Goal: Task Accomplishment & Management: Complete application form

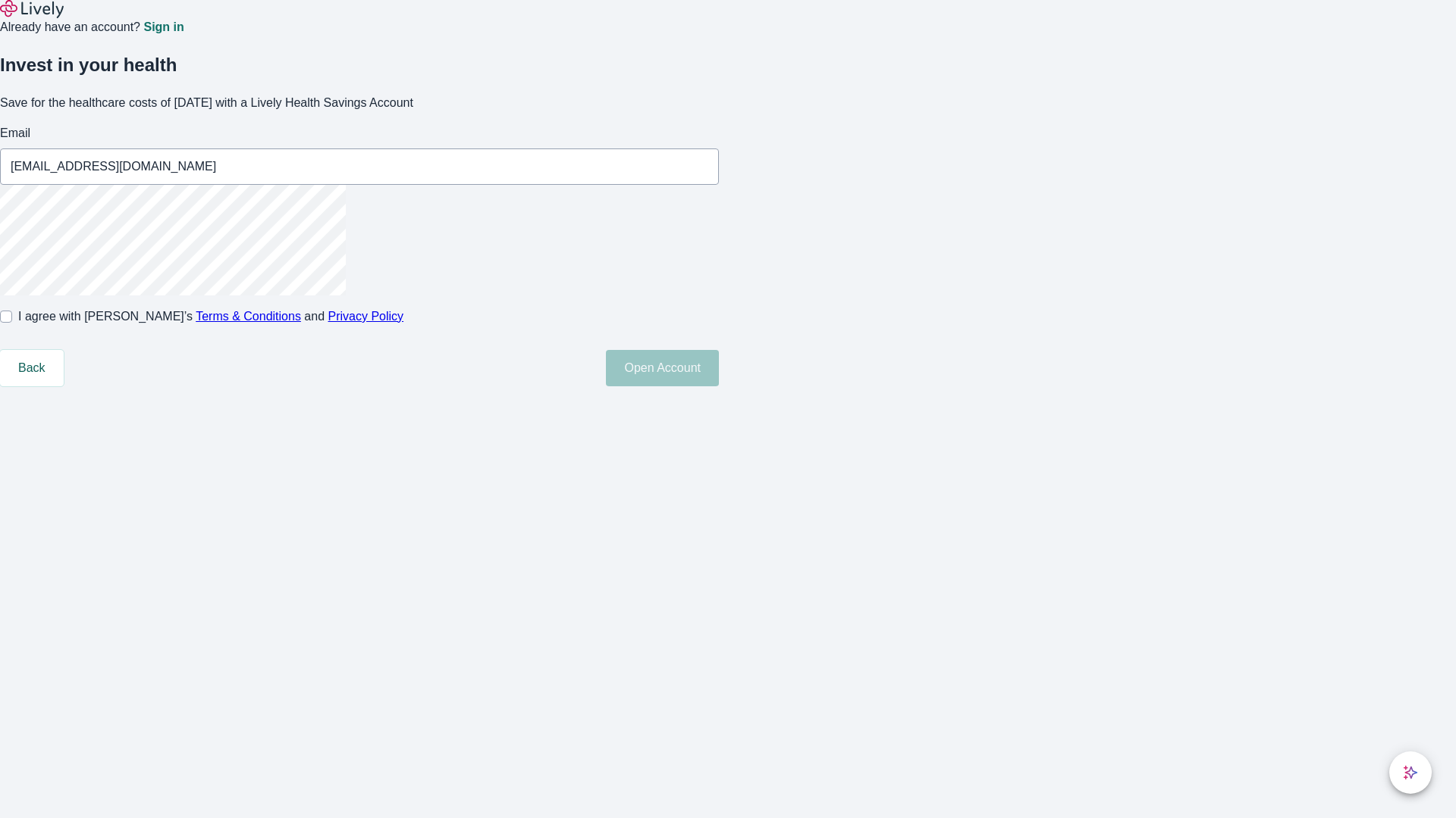
click at [12, 323] on input "I agree with Lively’s Terms & Conditions and Privacy Policy" at bounding box center [6, 316] width 12 height 12
checkbox input "true"
click at [719, 387] on button "Open Account" at bounding box center [662, 368] width 113 height 36
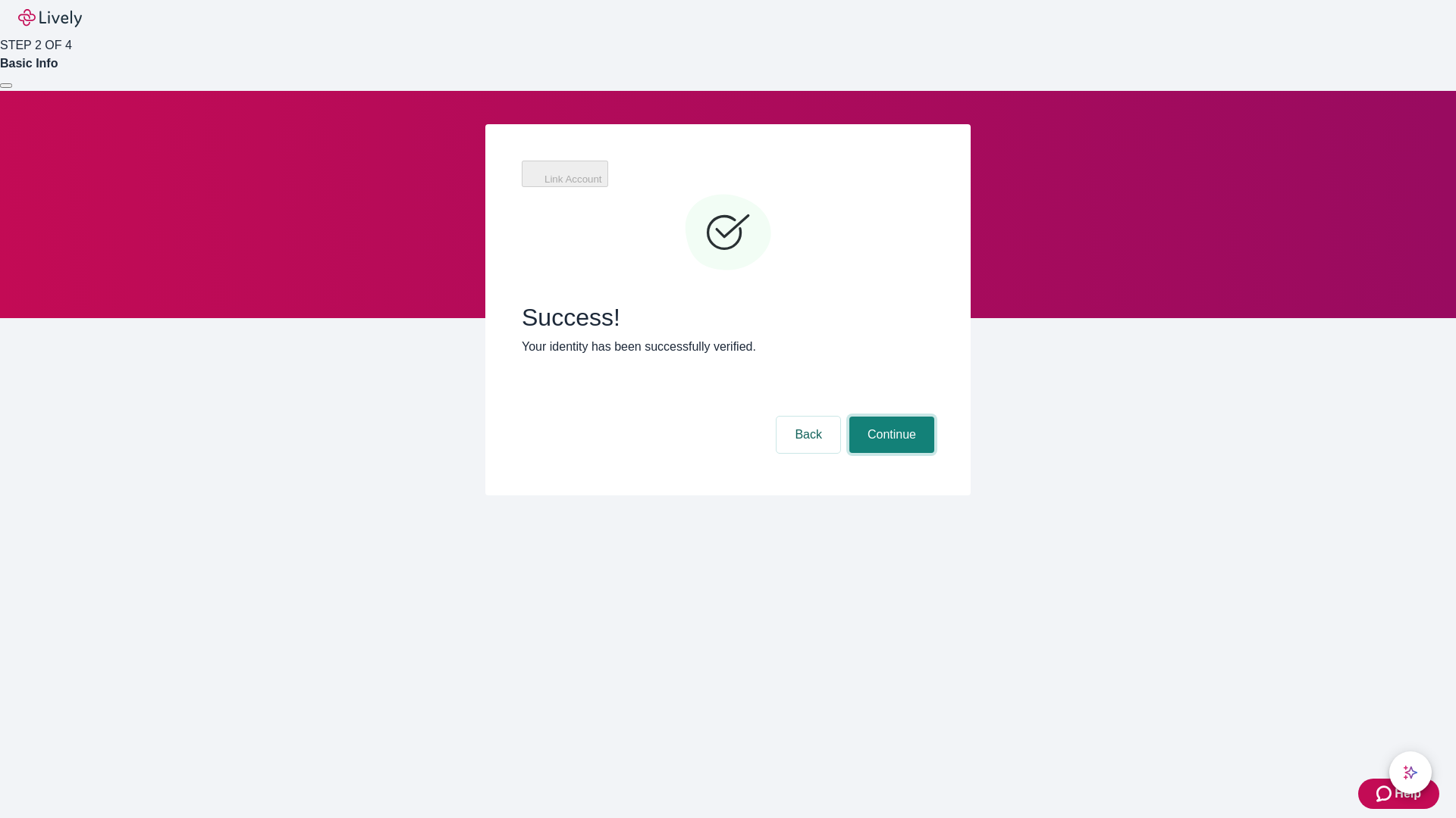
click at [889, 417] on button "Continue" at bounding box center [891, 435] width 85 height 36
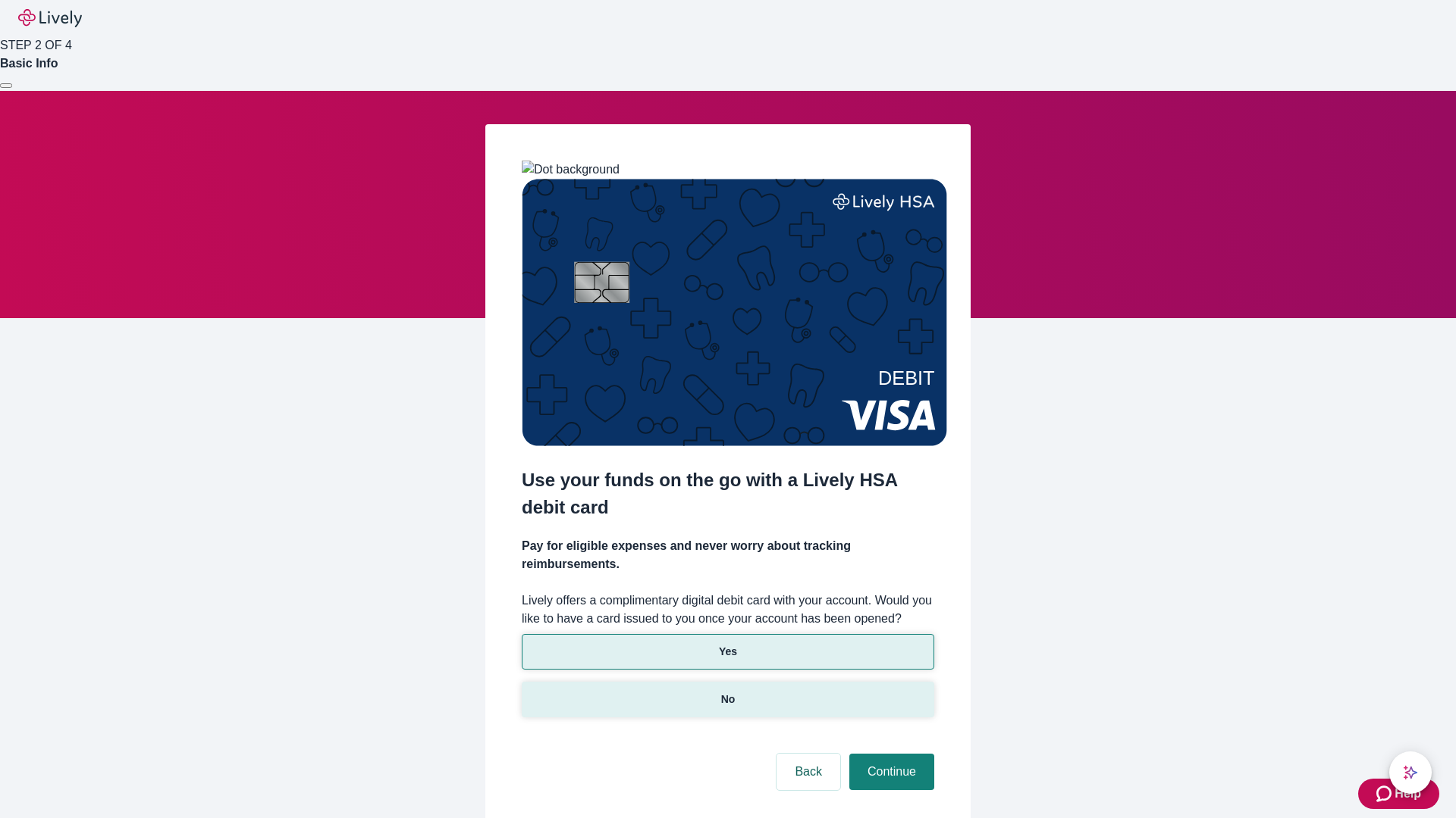
click at [727, 692] on p "No" at bounding box center [728, 700] width 15 height 16
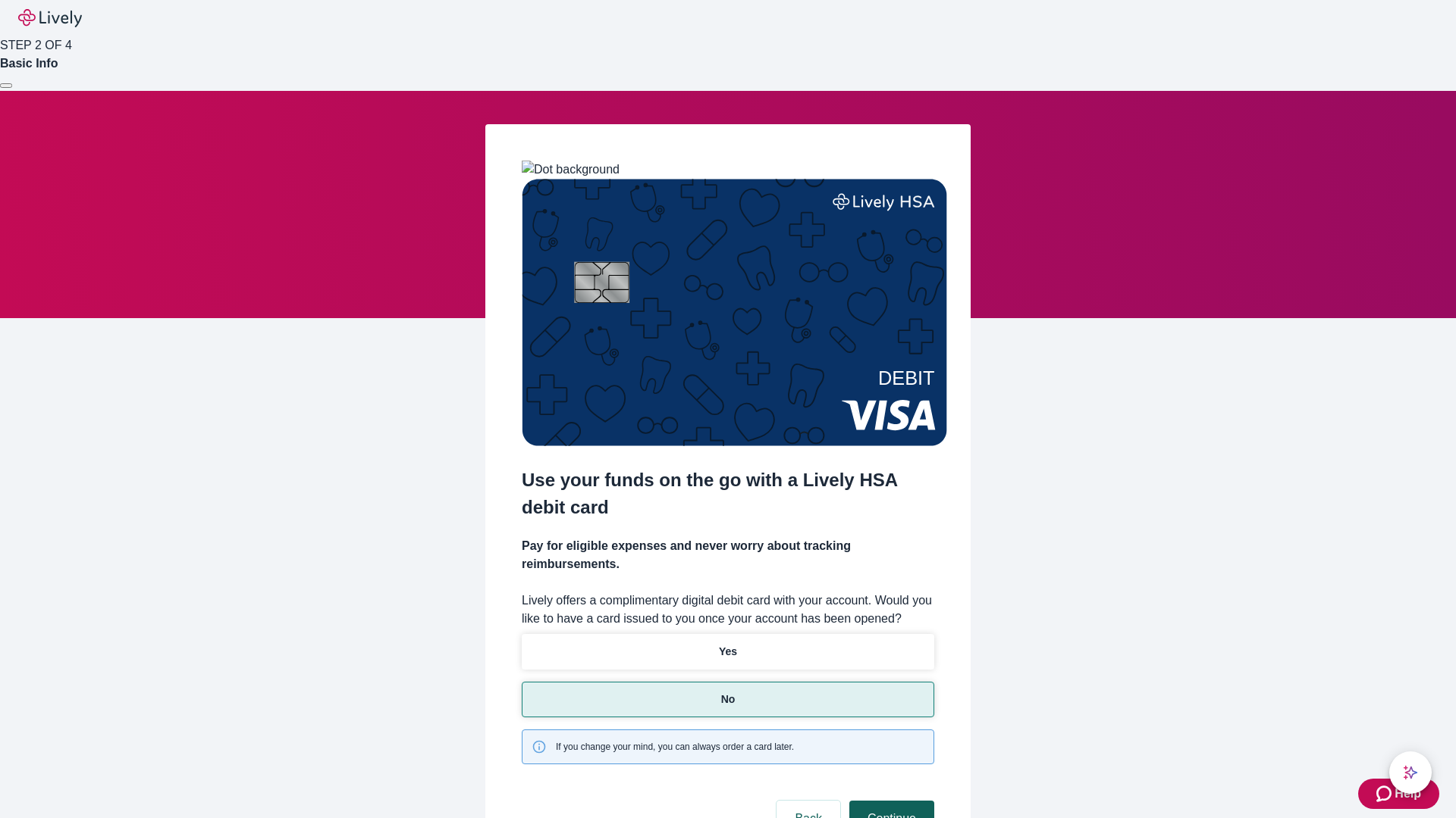
click at [889, 801] on button "Continue" at bounding box center [891, 819] width 85 height 36
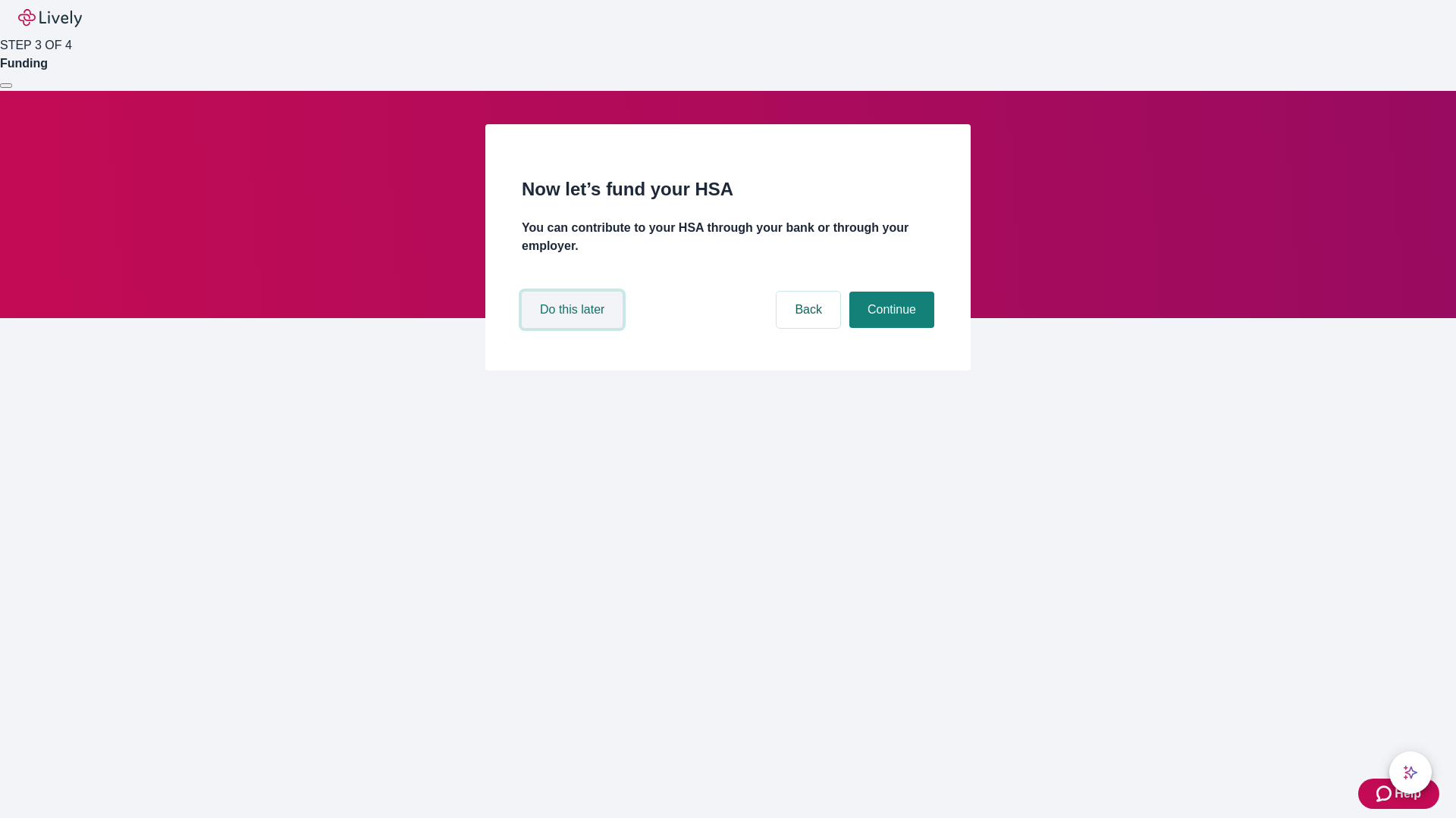
click at [574, 328] on button "Do this later" at bounding box center [572, 310] width 101 height 36
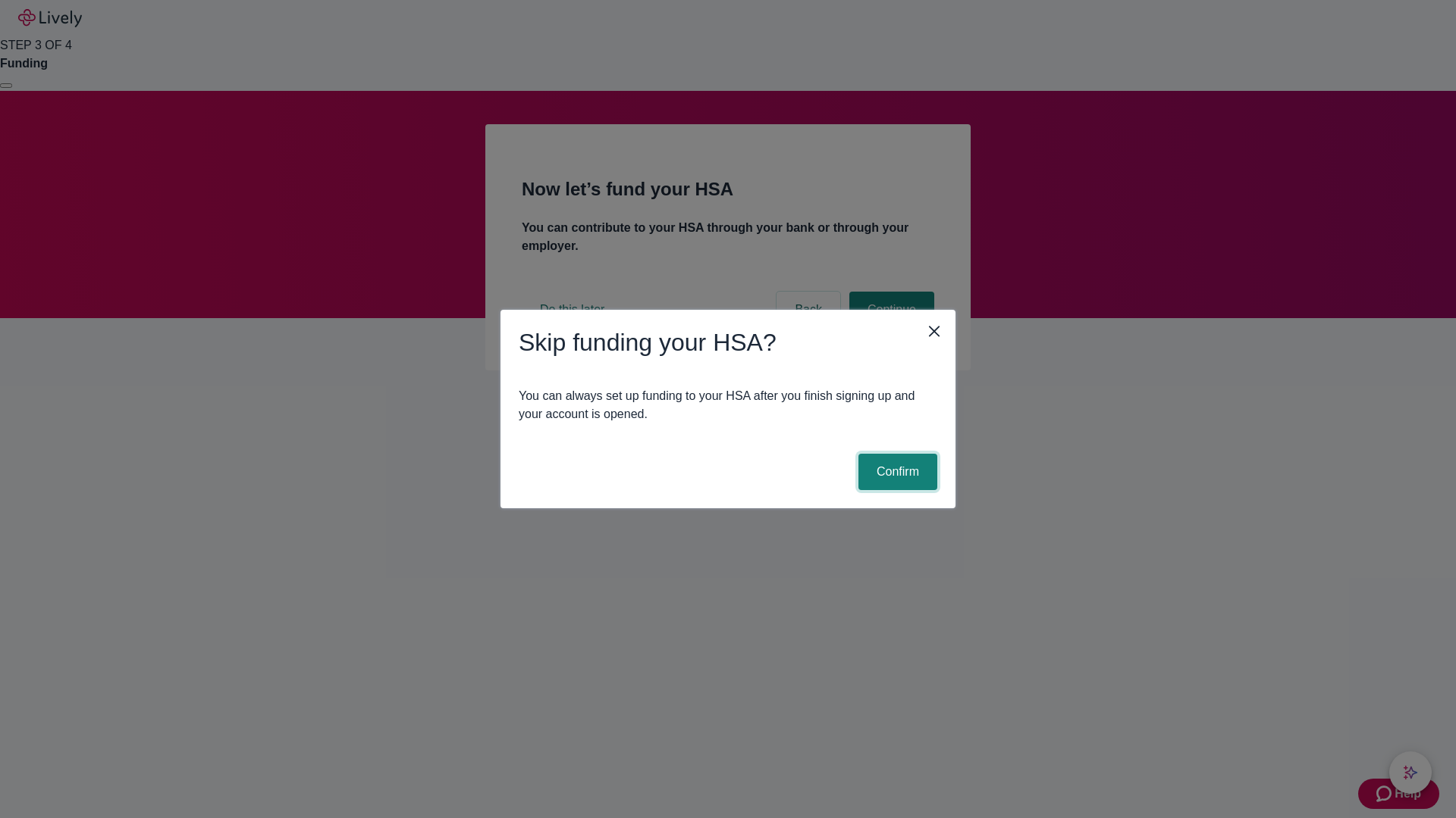
click at [896, 472] on button "Confirm" at bounding box center [897, 472] width 79 height 36
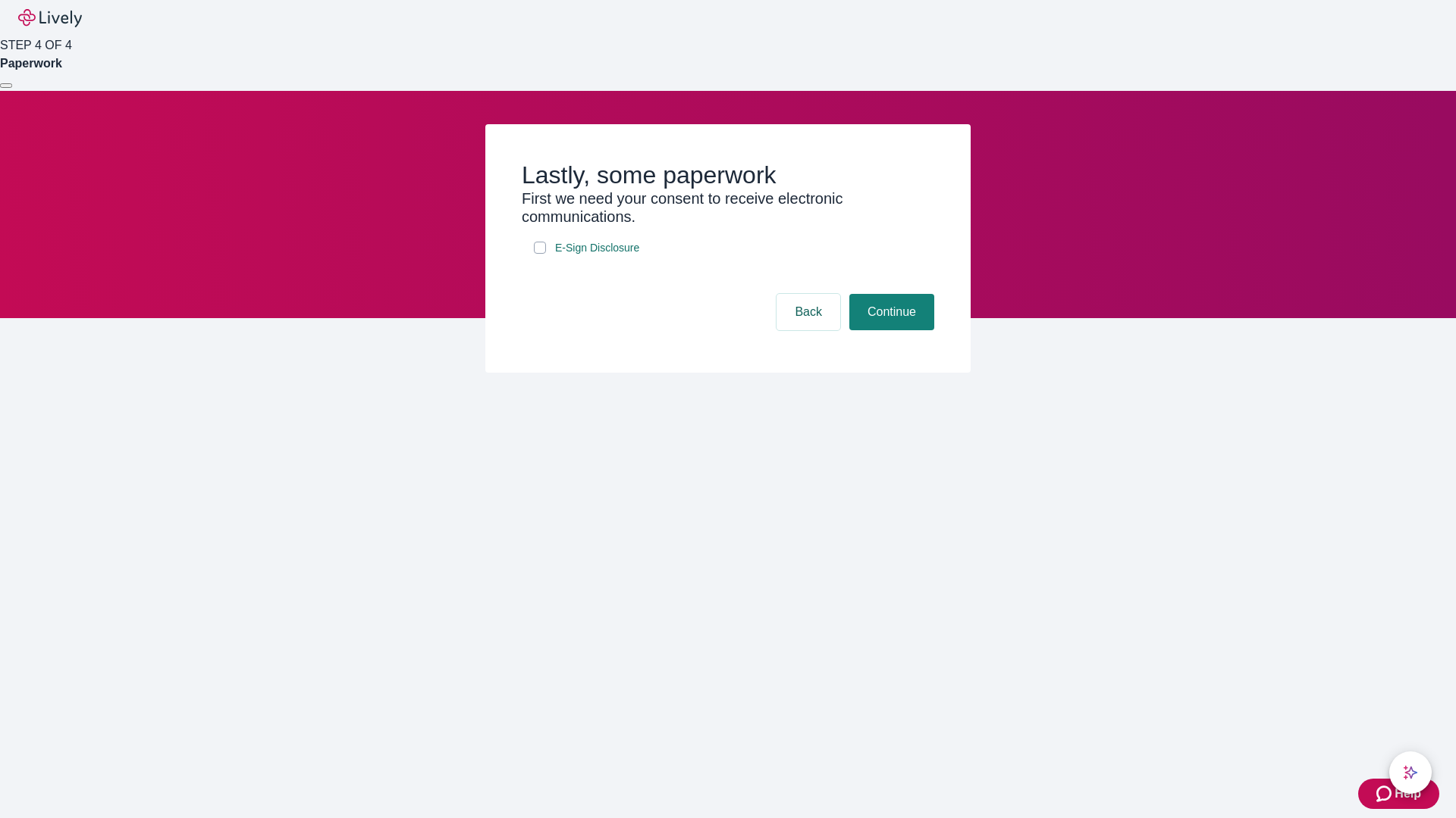
click at [540, 254] on input "E-Sign Disclosure" at bounding box center [539, 247] width 12 height 12
checkbox input "true"
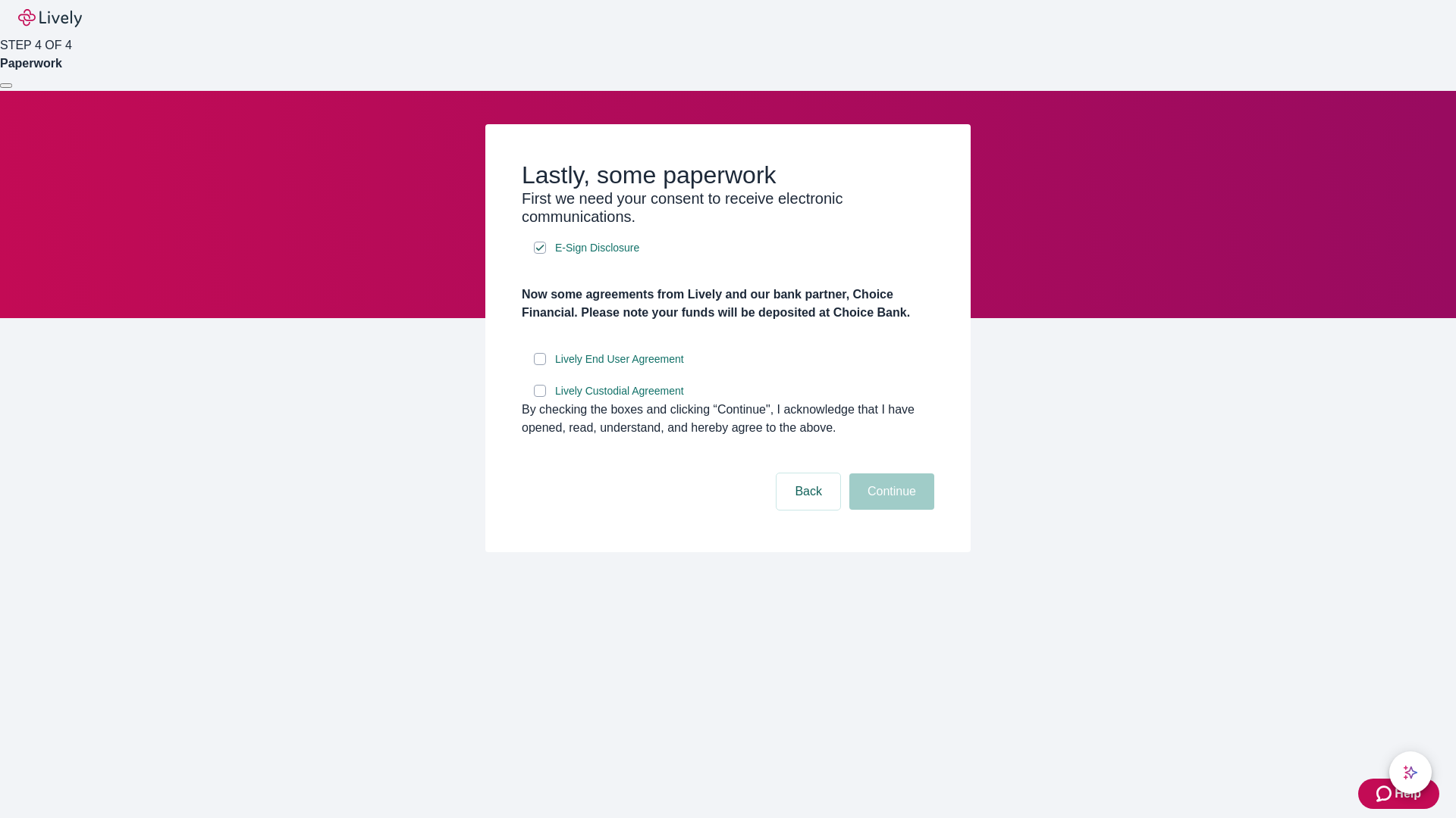
click at [540, 366] on input "Lively End User Agreement" at bounding box center [539, 359] width 12 height 12
checkbox input "true"
click at [540, 397] on input "Lively Custodial Agreement" at bounding box center [539, 391] width 12 height 12
checkbox input "true"
click at [889, 510] on button "Continue" at bounding box center [891, 491] width 85 height 36
